Goal: Information Seeking & Learning: Find specific page/section

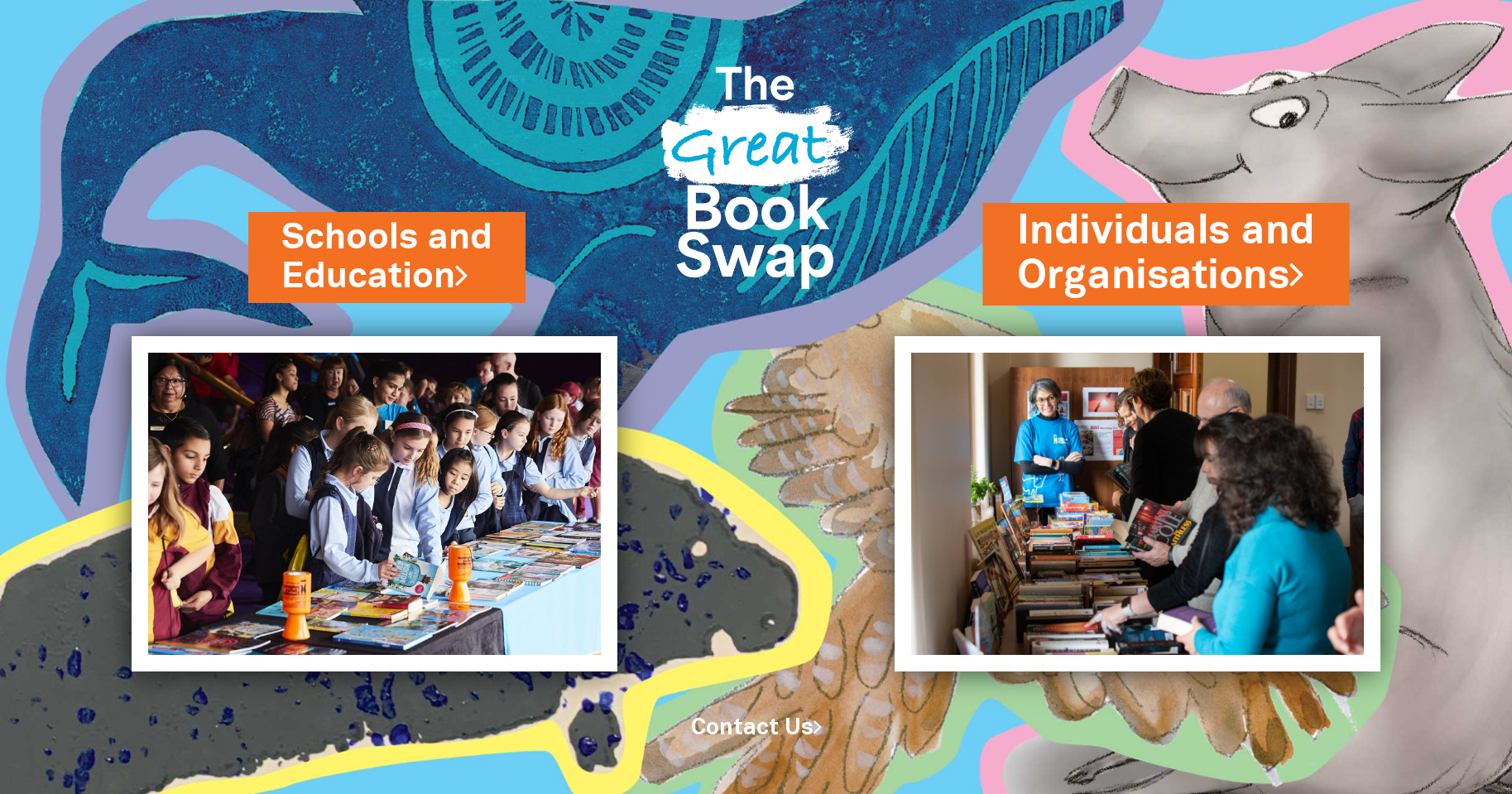
click at [1095, 232] on link "Individuals and Organisations" at bounding box center [1167, 253] width 297 height 99
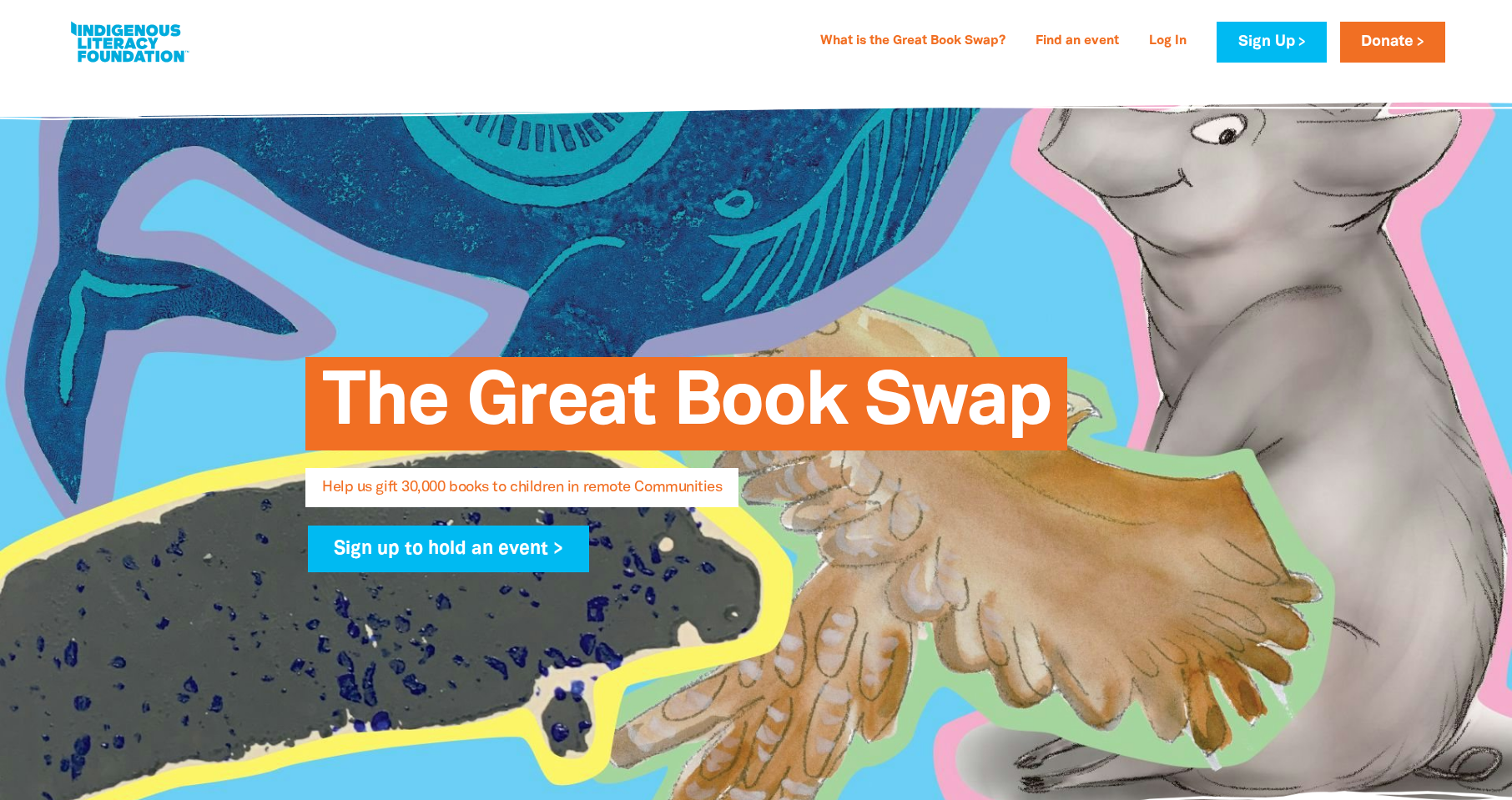
select select "AU"
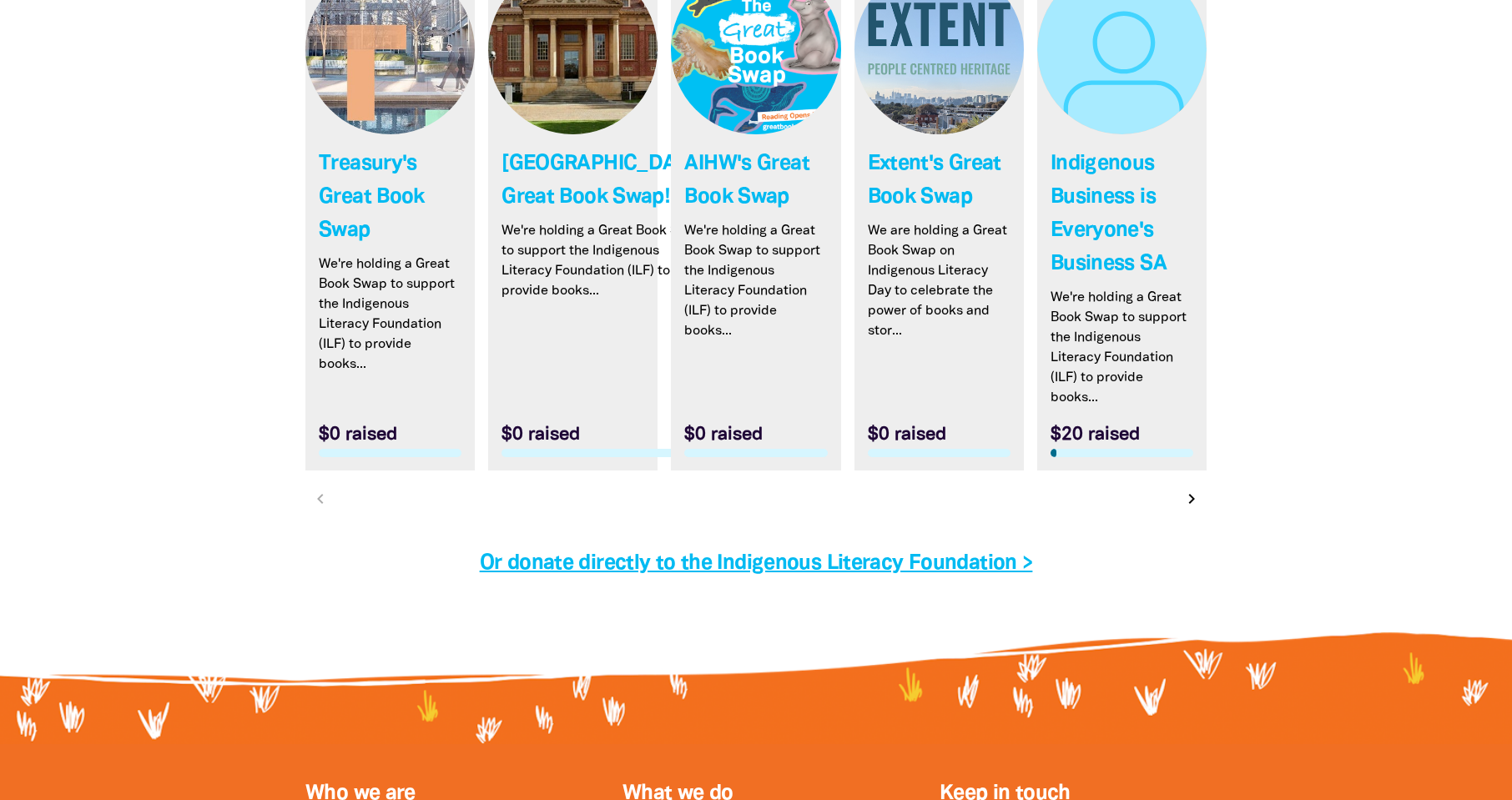
scroll to position [5026, 0]
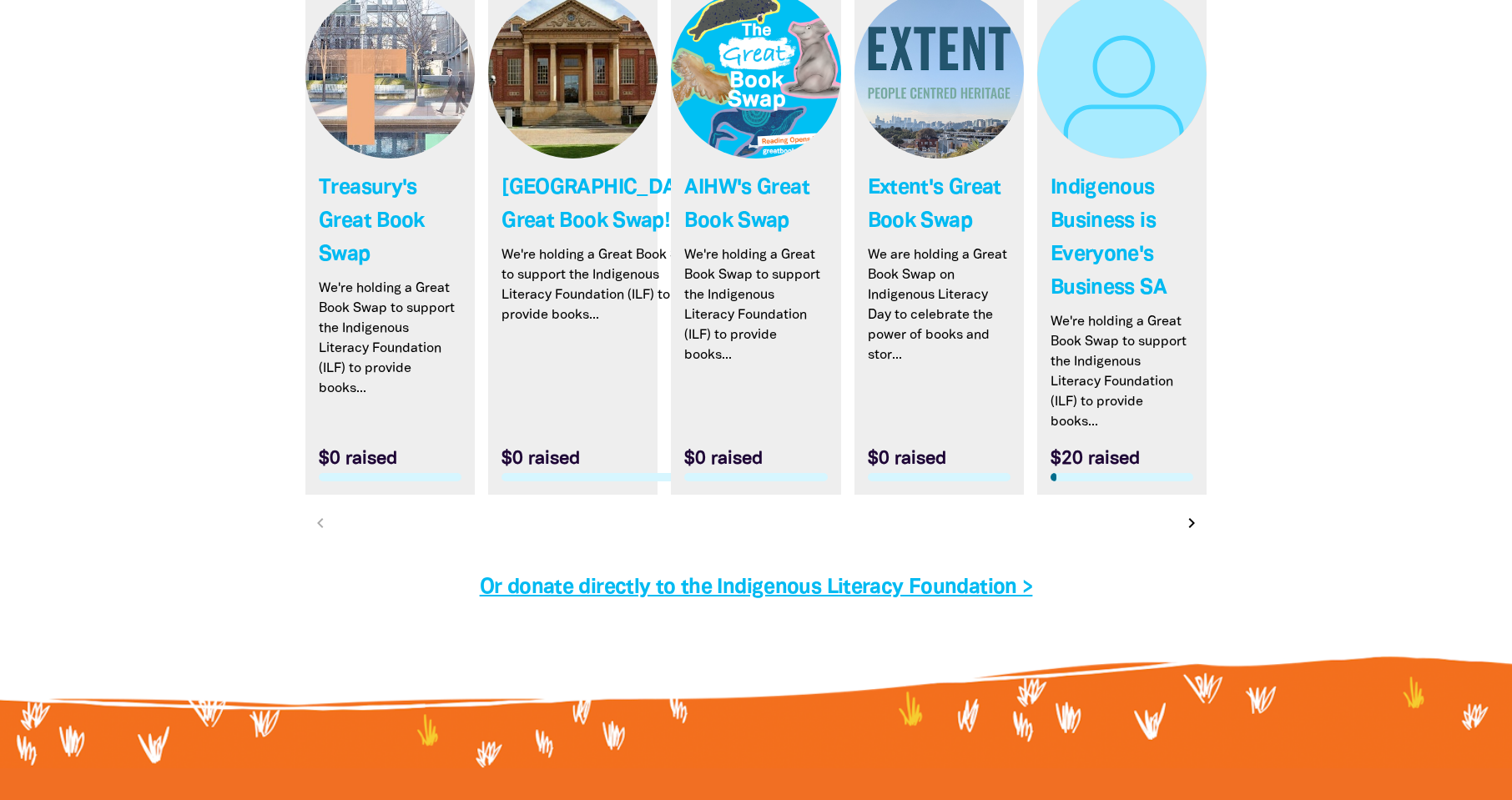
click at [353, 234] on link "Link to Treasury's Great Book Swap" at bounding box center [389, 241] width 170 height 505
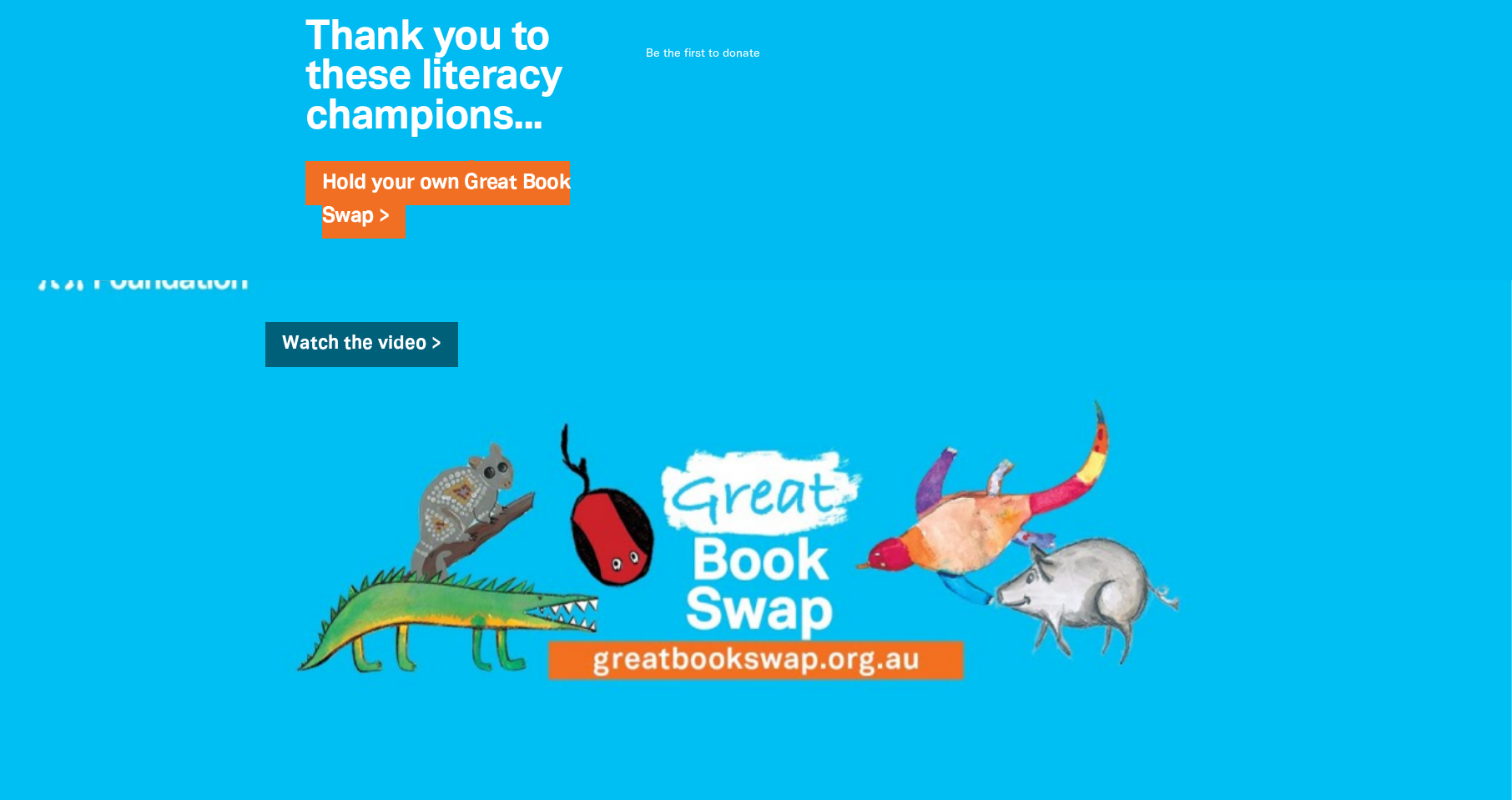
scroll to position [750, 0]
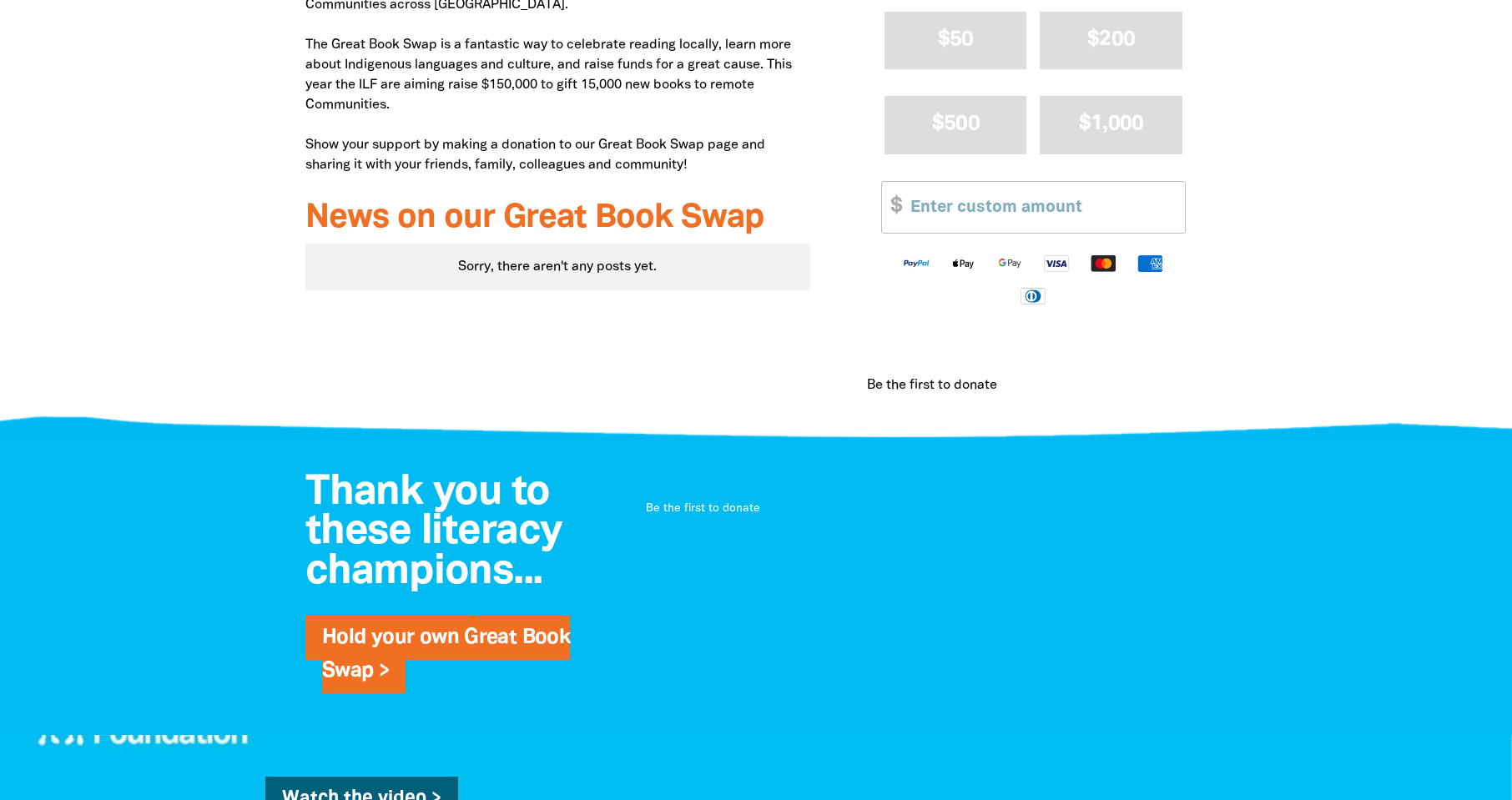
select select "AU"
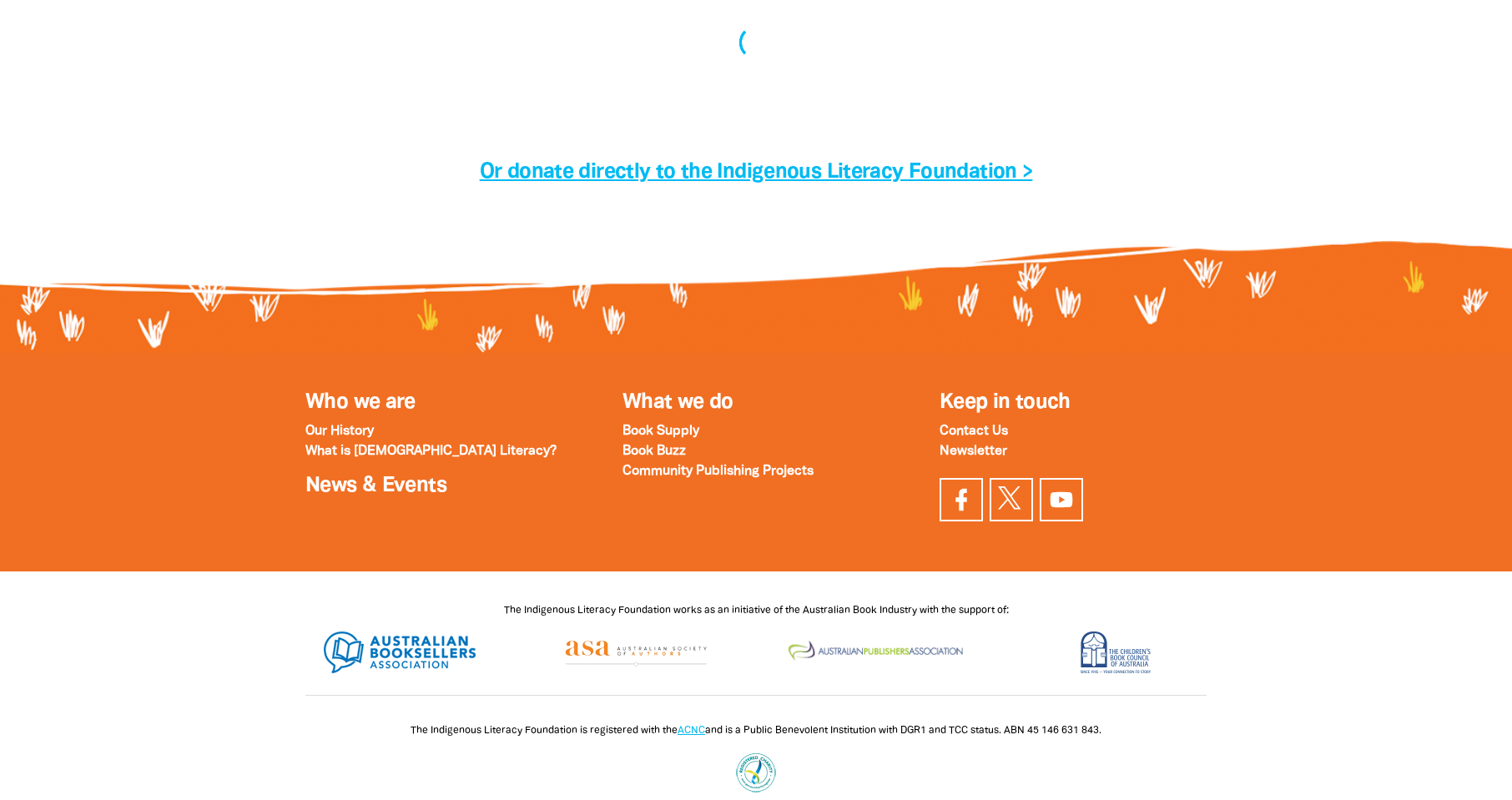
scroll to position [5053, 0]
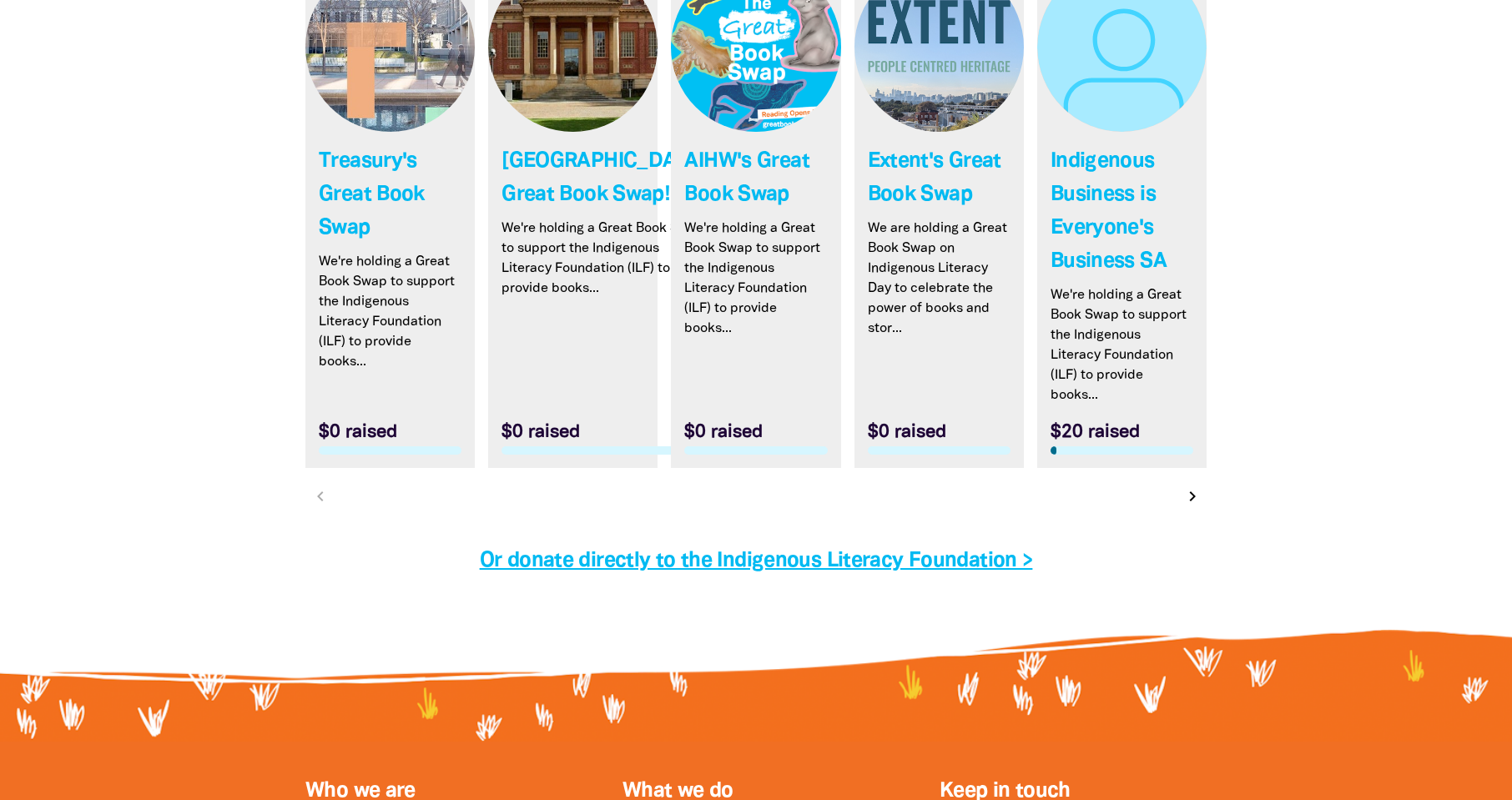
click at [1190, 499] on icon "chevron_right" at bounding box center [1192, 496] width 20 height 20
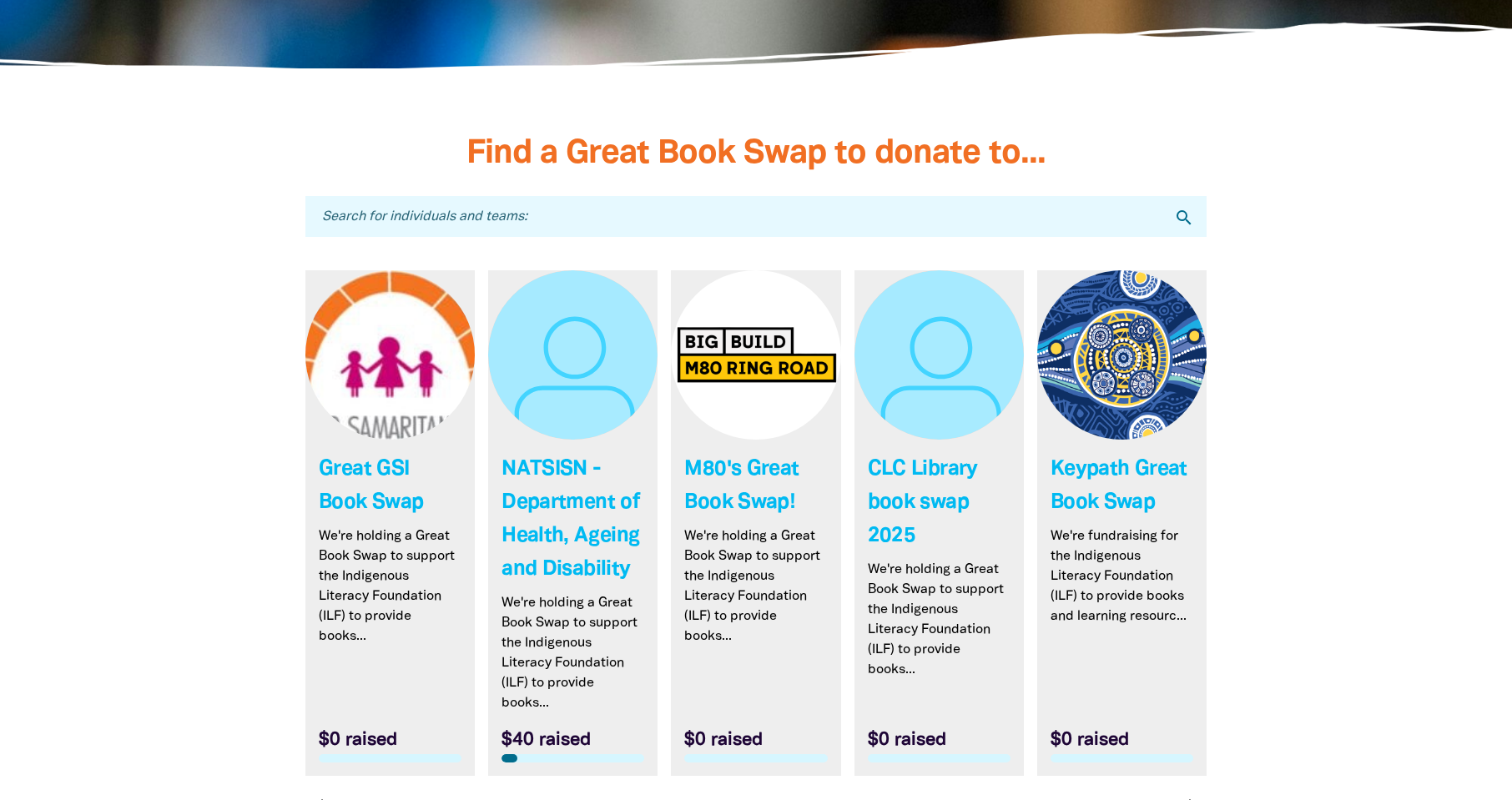
scroll to position [4722, 0]
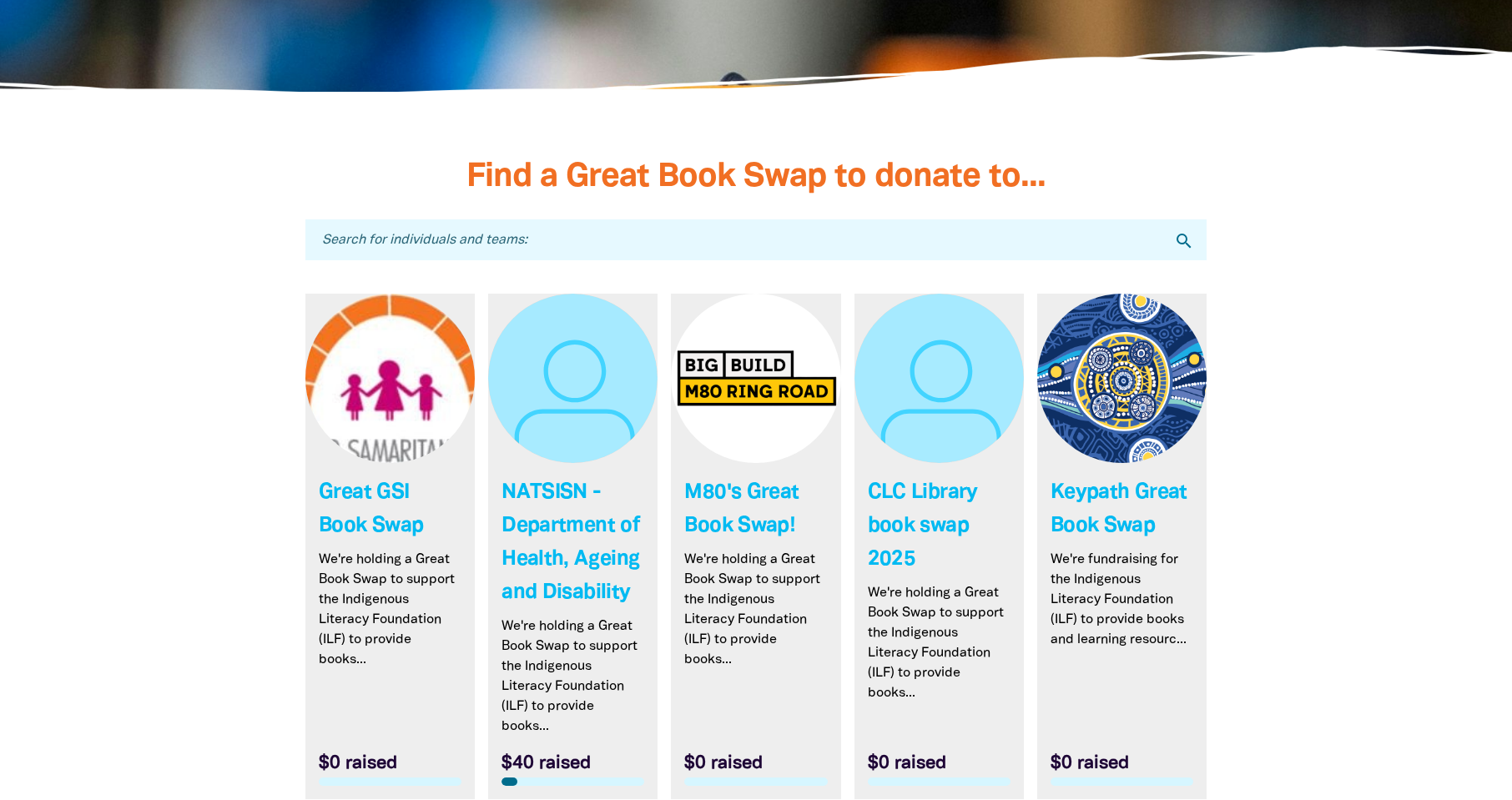
click at [482, 240] on input "Search for individuals and teams:" at bounding box center [756, 239] width 901 height 40
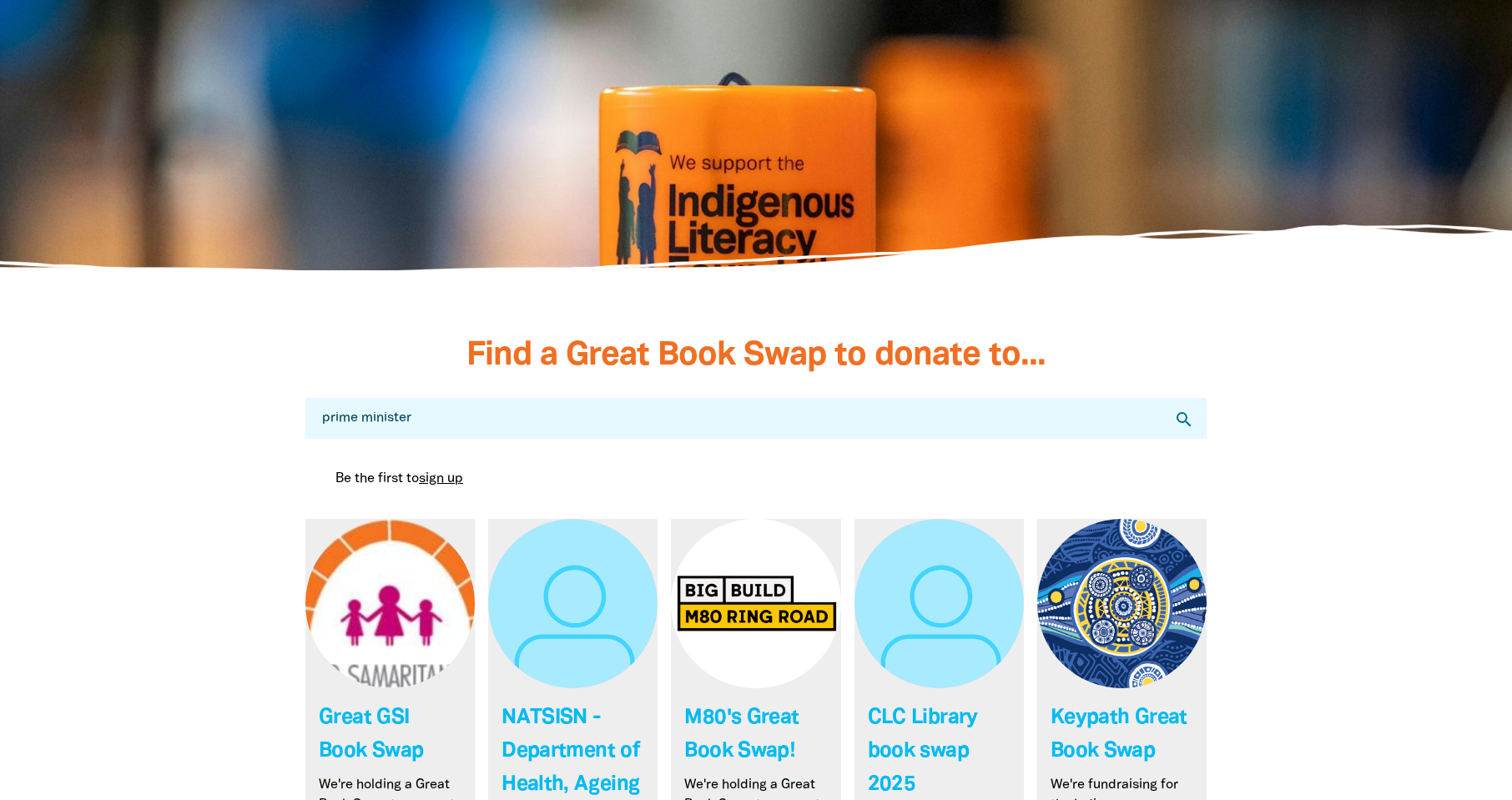
scroll to position [4472, 0]
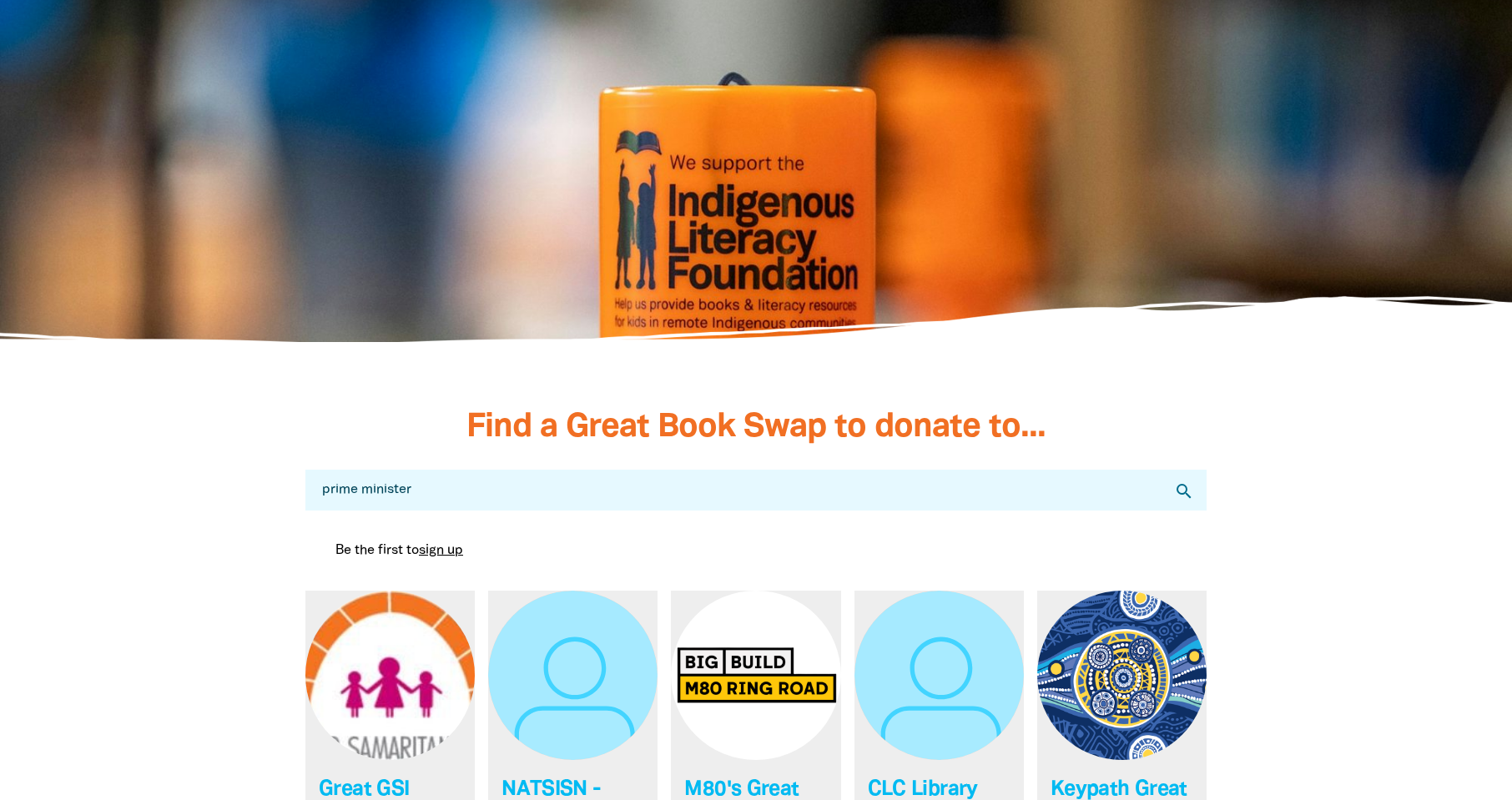
drag, startPoint x: 420, startPoint y: 492, endPoint x: 287, endPoint y: 493, distance: 133.0
type input "department"
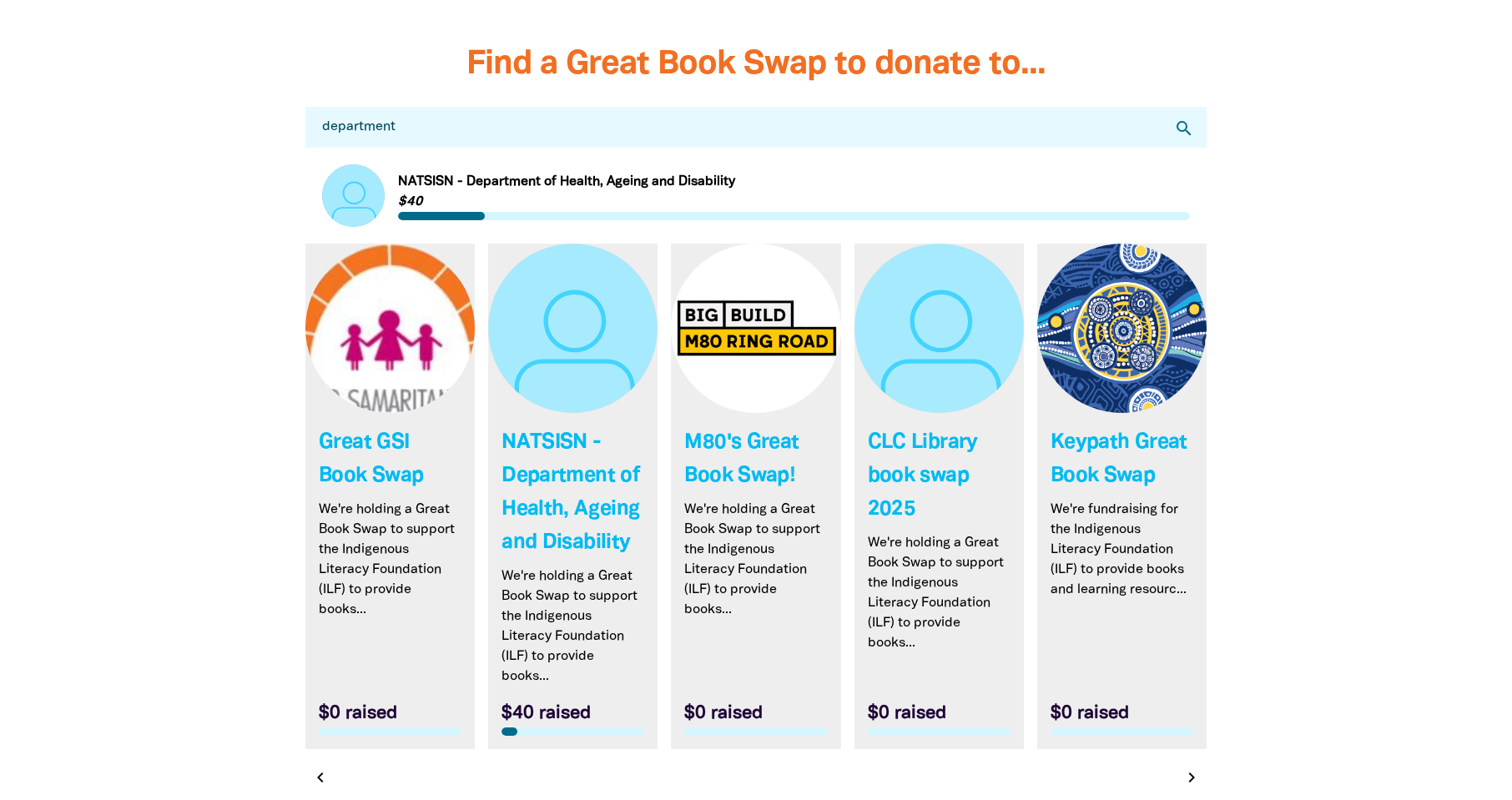
scroll to position [4972, 0]
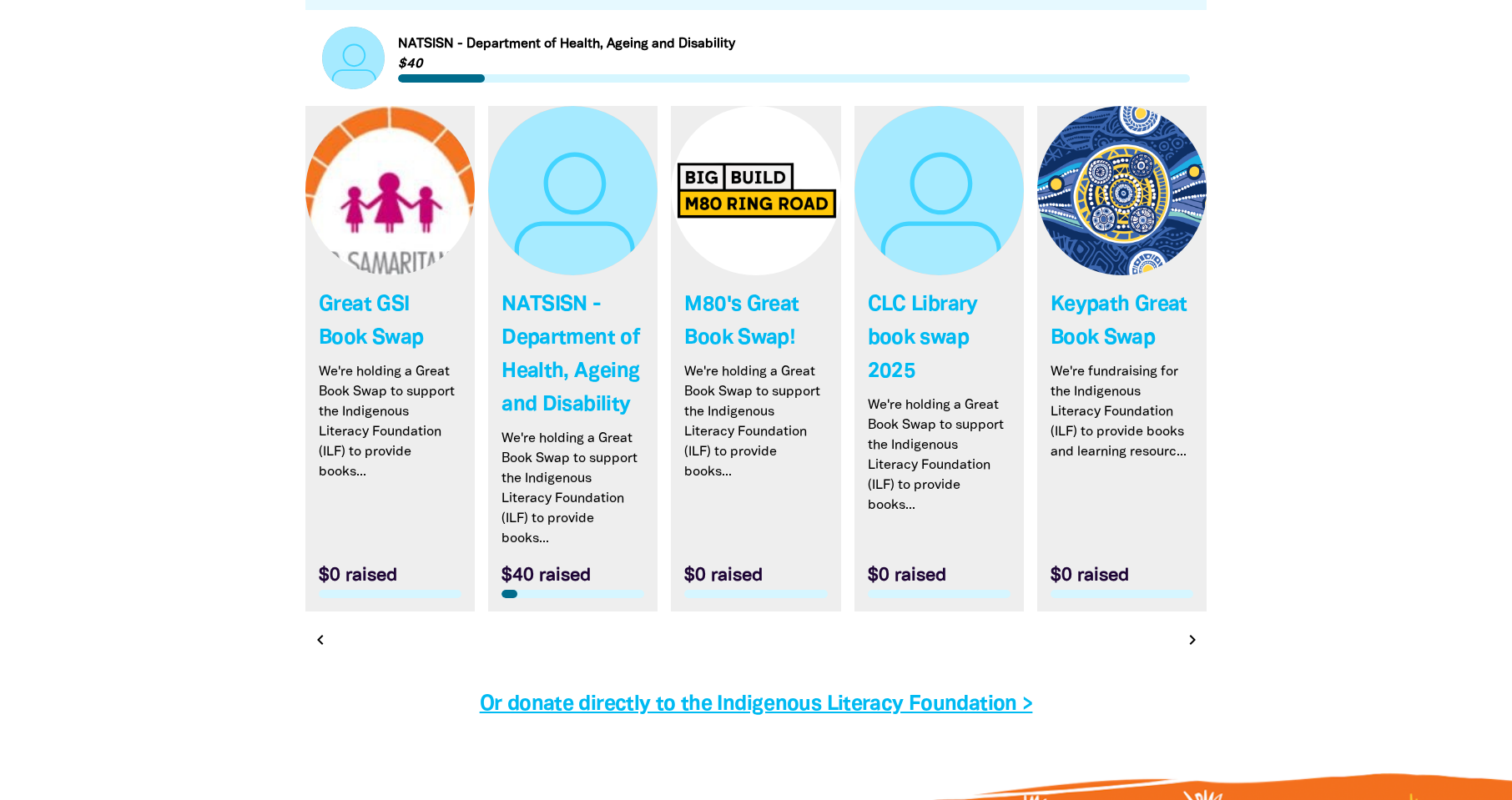
click at [1188, 640] on icon "chevron_right" at bounding box center [1192, 639] width 20 height 20
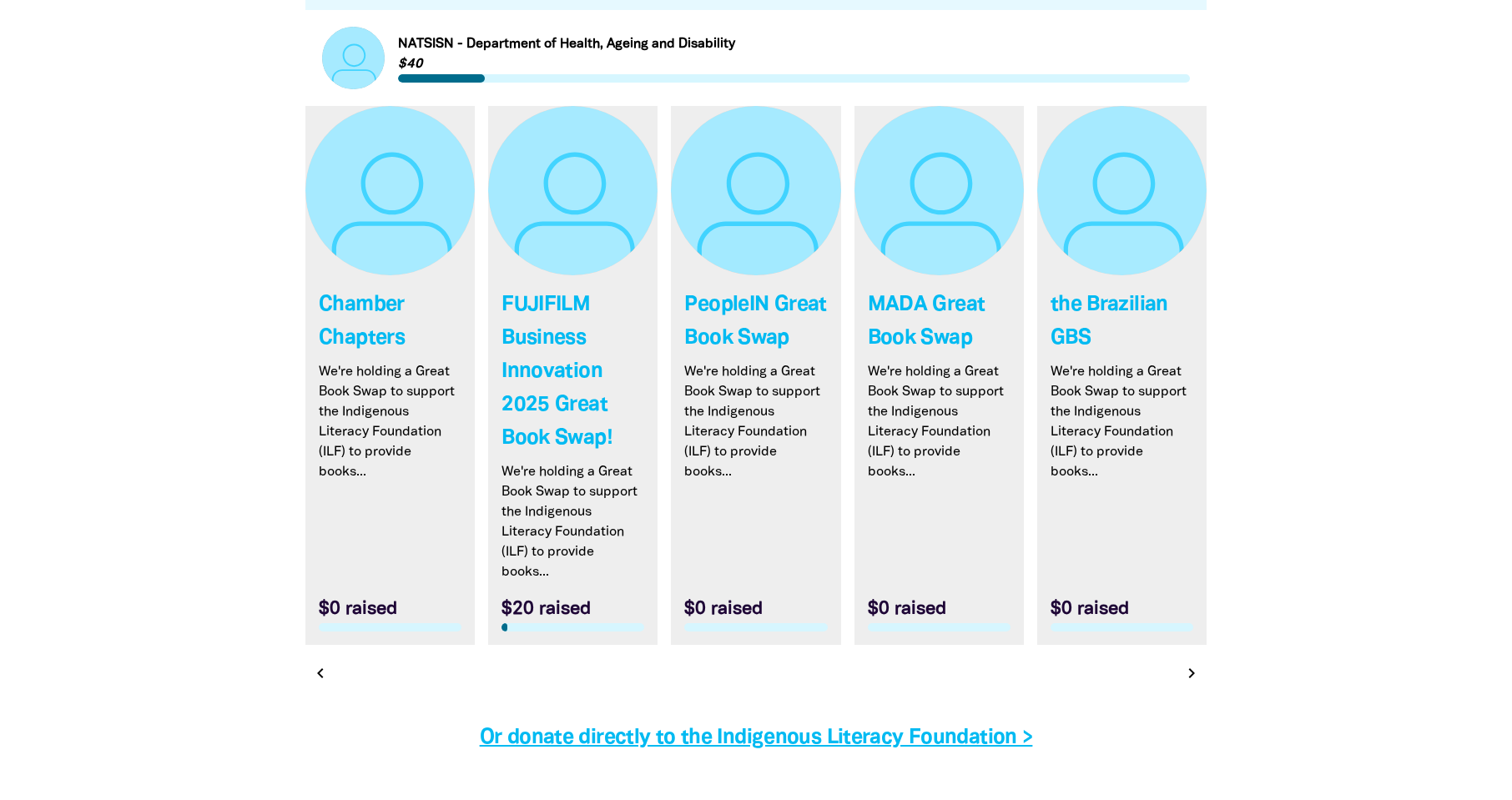
click at [328, 661] on div "chevron_left chevron_right" at bounding box center [756, 673] width 901 height 30
click at [324, 677] on icon "chevron_left" at bounding box center [319, 673] width 20 height 20
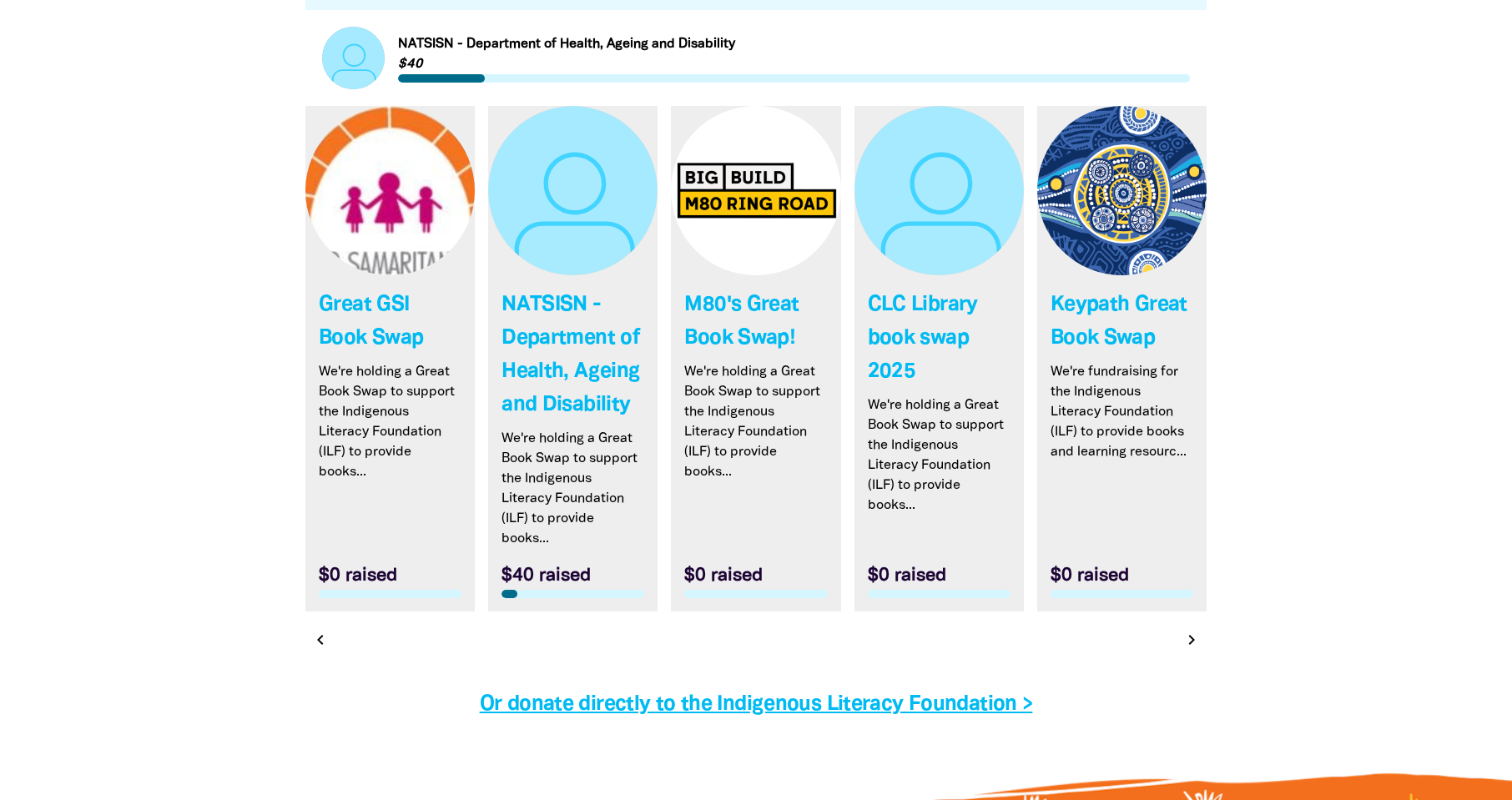
click at [324, 677] on div at bounding box center [756, 671] width 901 height 34
click at [318, 646] on icon "chevron_left" at bounding box center [319, 639] width 20 height 20
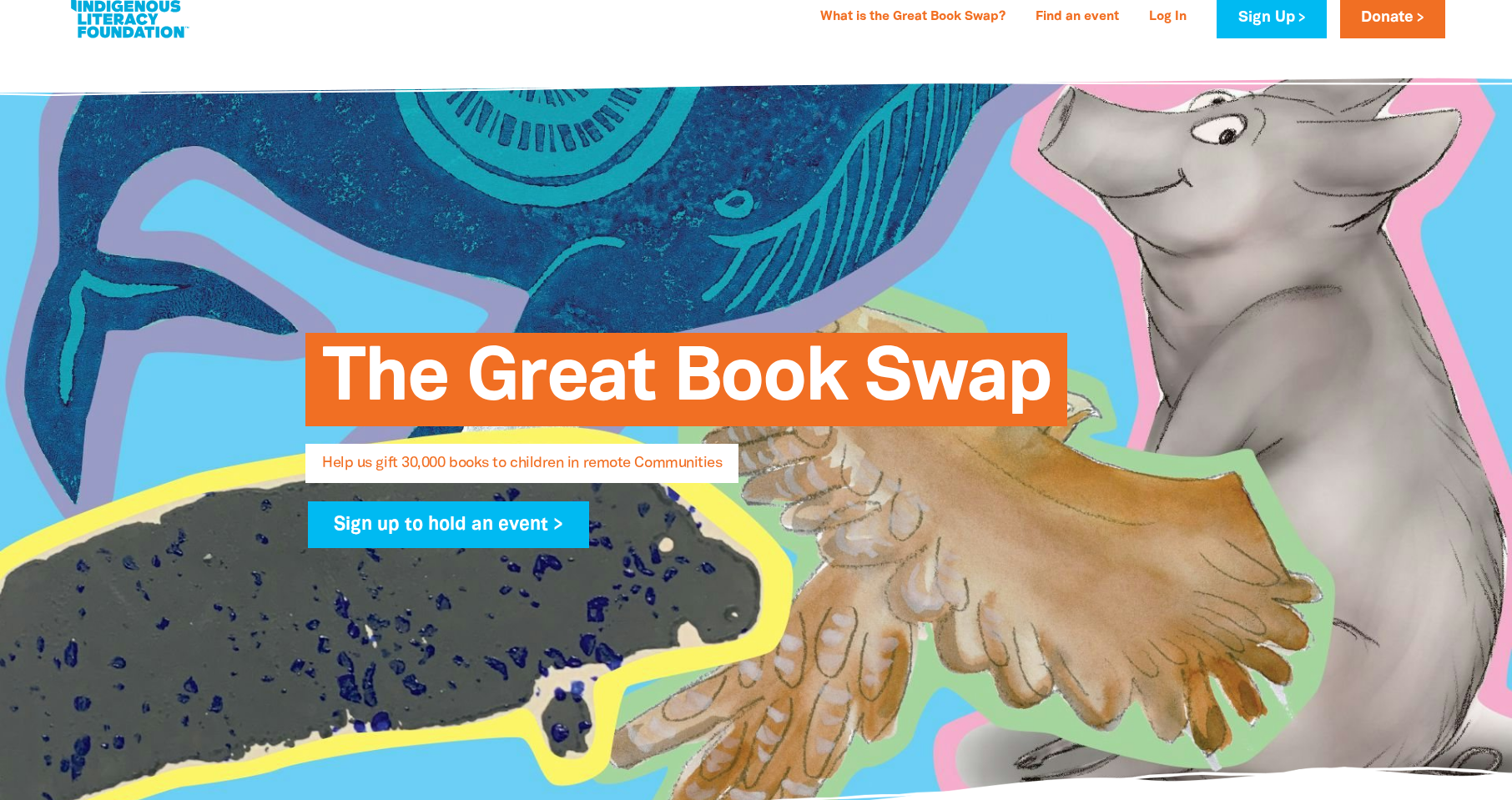
scroll to position [0, 0]
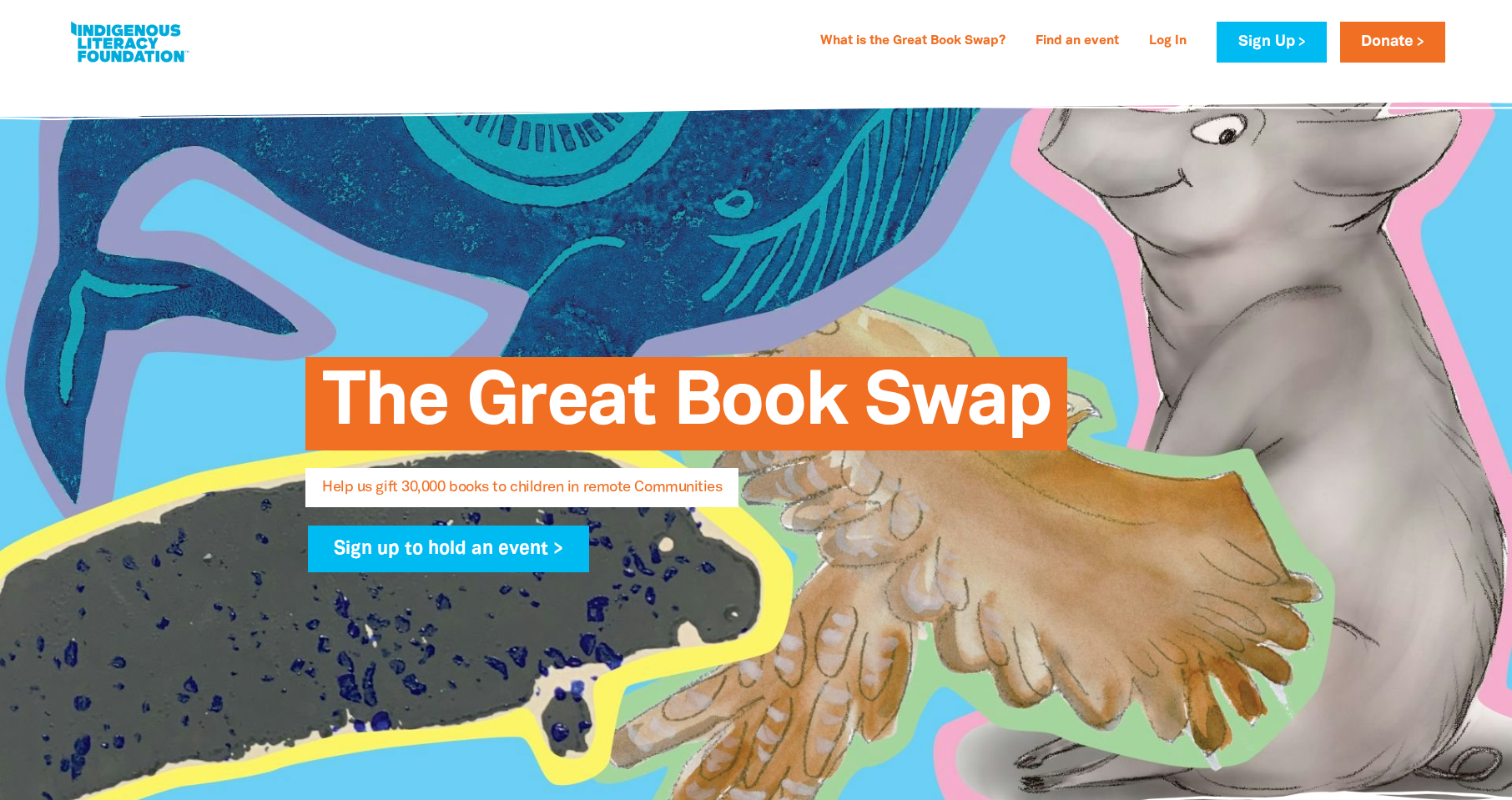
click at [157, 37] on link at bounding box center [128, 41] width 125 height 51
